Goal: Information Seeking & Learning: Find specific fact

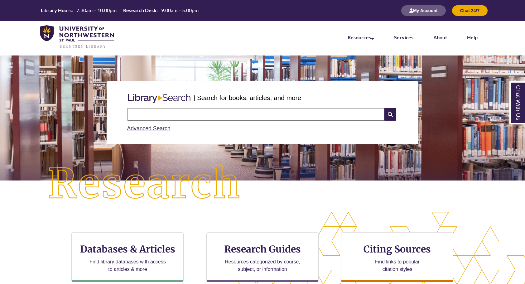
click at [175, 119] on input "text" at bounding box center [255, 114] width 257 height 12
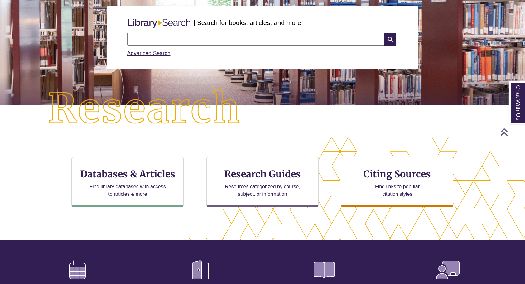
scroll to position [75, 0]
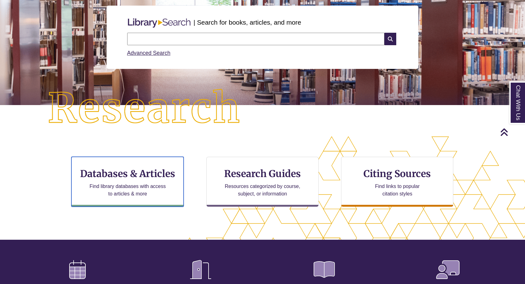
click at [131, 195] on p "Find library databases with access to articles & more" at bounding box center [127, 190] width 81 height 15
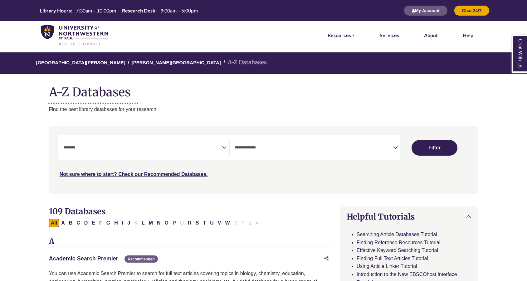
select select "Database Subject Filter"
select select "Database Types Filter"
click at [213, 148] on textarea "Search" at bounding box center [142, 148] width 158 height 5
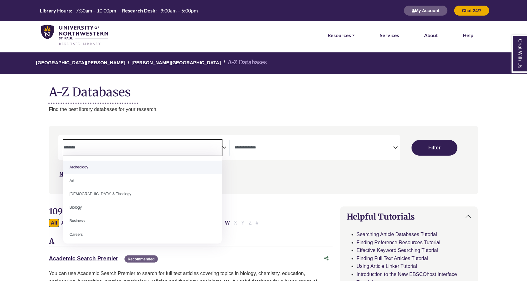
click at [392, 137] on div "**********" at bounding box center [229, 147] width 342 height 25
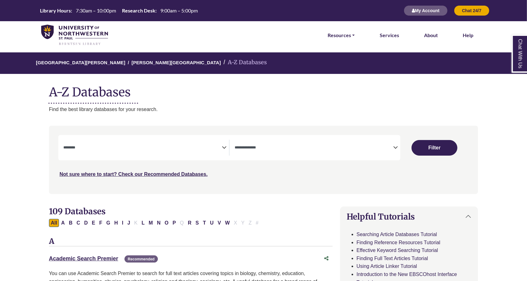
click at [387, 152] on span "Search filters" at bounding box center [314, 148] width 158 height 16
